Goal: Communication & Community: Answer question/provide support

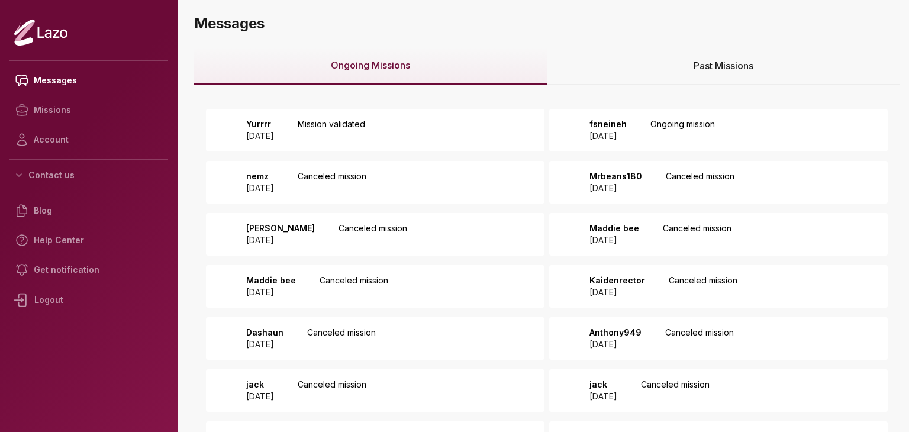
click at [440, 133] on div "Yurrrr 2025 September 12 Mission validated" at bounding box center [375, 130] width 339 height 43
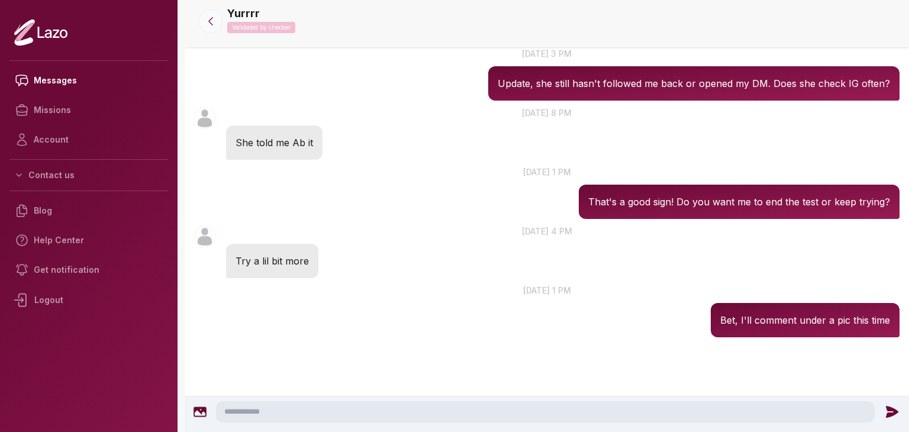
scroll to position [638, 0]
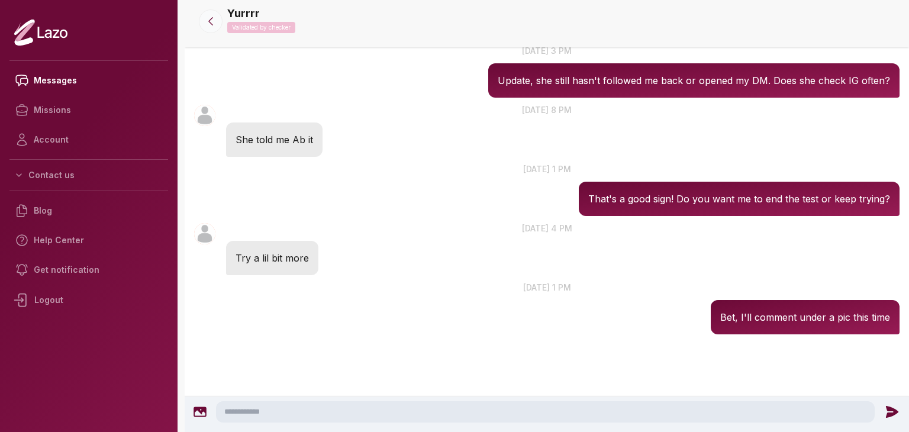
click at [220, 17] on button at bounding box center [211, 21] width 24 height 24
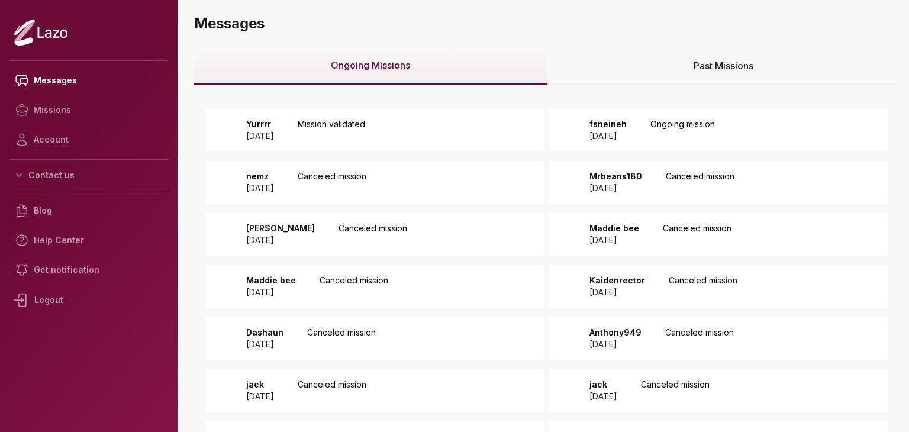
click at [607, 117] on div "fsneineh [DATE] Ongoing mission" at bounding box center [718, 130] width 339 height 43
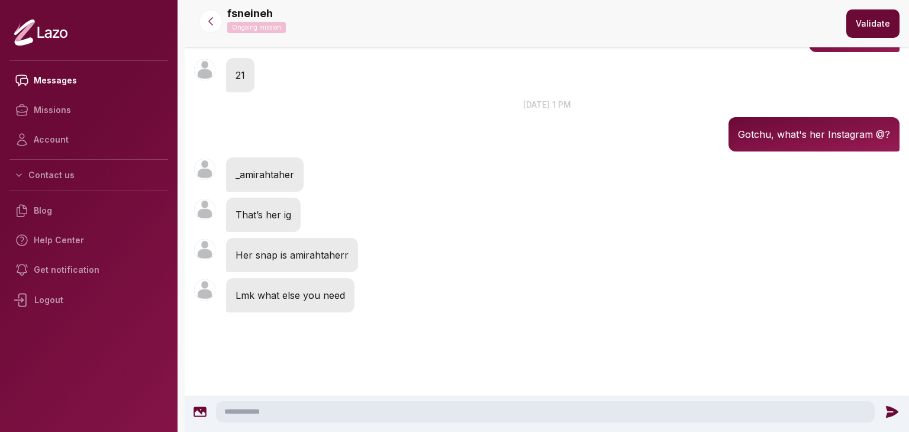
scroll to position [167, 0]
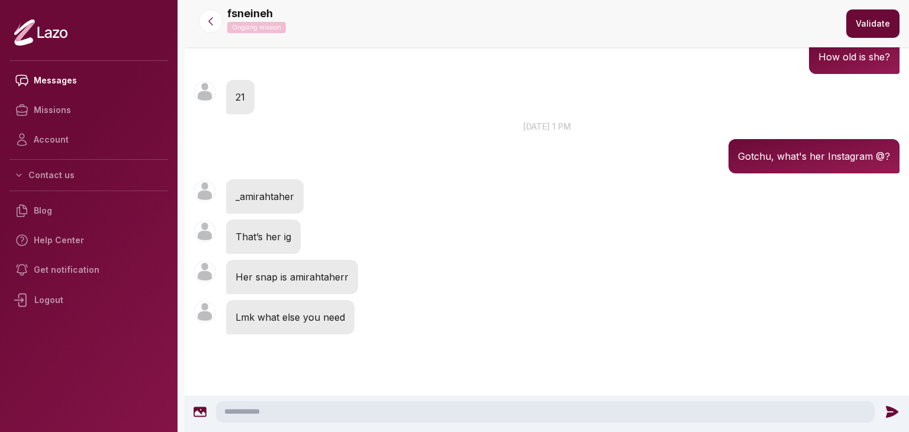
click at [376, 411] on textarea at bounding box center [545, 411] width 659 height 21
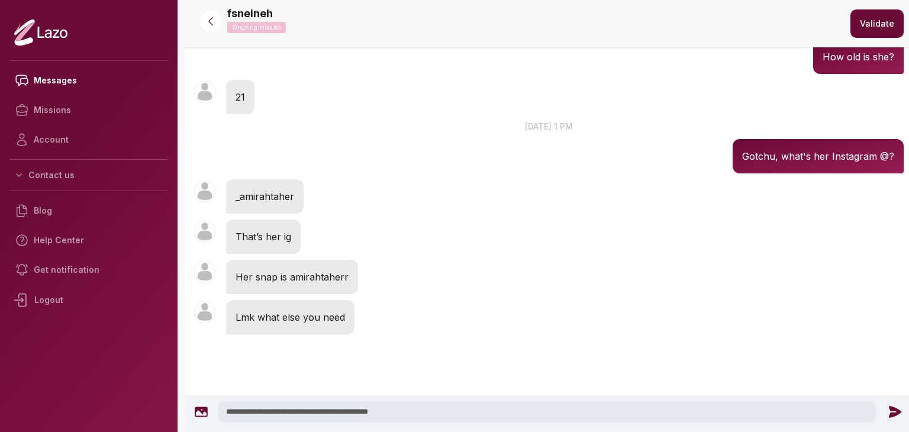
type textarea "**********"
click at [883, 406] on div at bounding box center [895, 411] width 26 height 15
click at [894, 410] on icon at bounding box center [895, 412] width 12 height 12
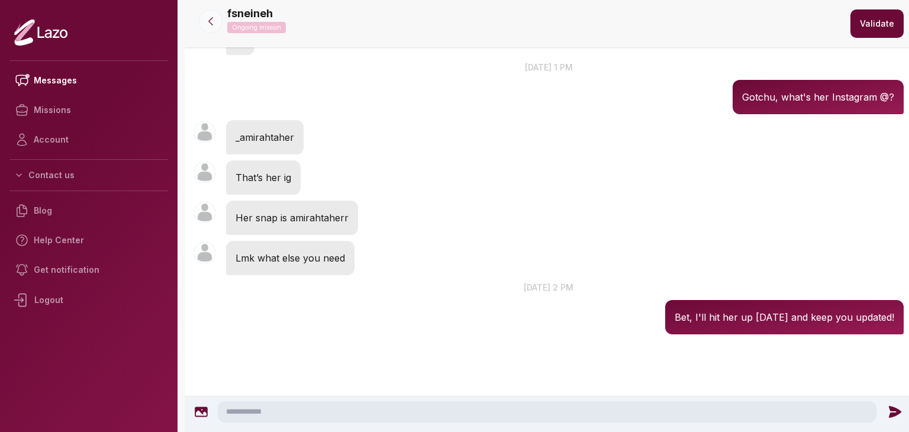
click at [204, 21] on button at bounding box center [211, 21] width 24 height 24
